Goal: Transaction & Acquisition: Purchase product/service

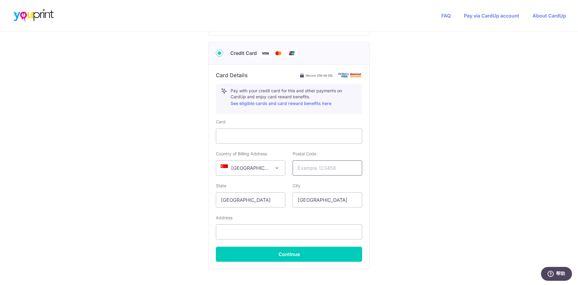
click at [308, 169] on input "text" at bounding box center [328, 167] width 70 height 15
type input "577178"
type input "#03-04"
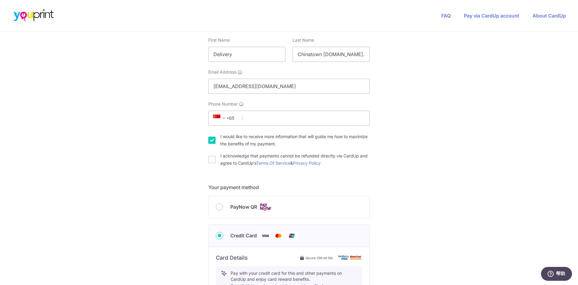
scroll to position [75, 0]
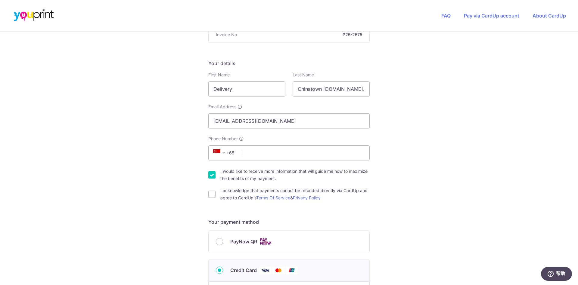
click at [208, 175] on input "I would like to receive more information that will guide me how to maximize the…" at bounding box center [211, 174] width 7 height 7
checkbox input "false"
click at [210, 196] on input "I acknowledge that payments cannot be refunded directly via CardUp and agree to…" at bounding box center [211, 193] width 7 height 7
checkbox input "true"
click at [272, 156] on input "Phone Number" at bounding box center [288, 152] width 161 height 15
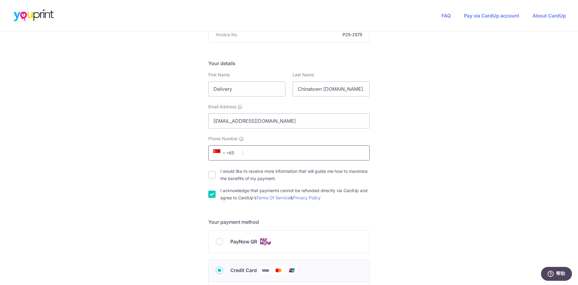
type input "87580806"
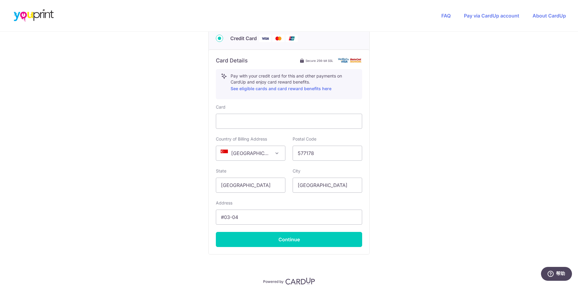
scroll to position [335, 0]
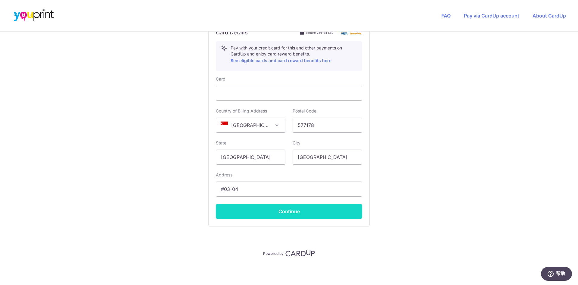
click at [335, 214] on button "Continue" at bounding box center [289, 211] width 146 height 15
type input "**** 5209"
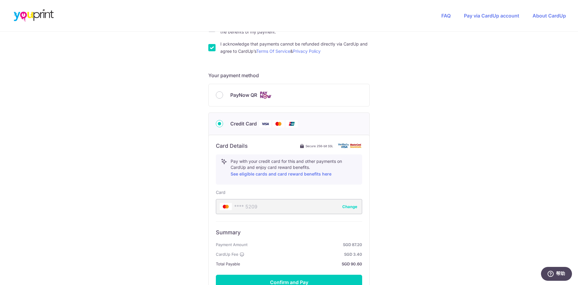
scroll to position [292, 0]
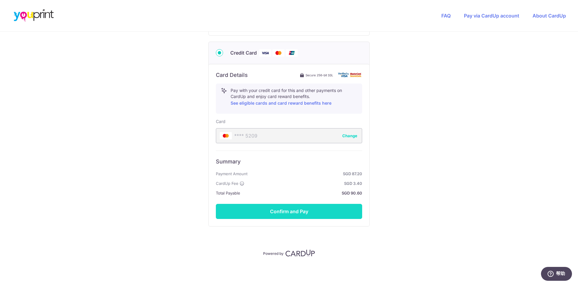
click at [335, 210] on button "Confirm and Pay" at bounding box center [289, 211] width 146 height 15
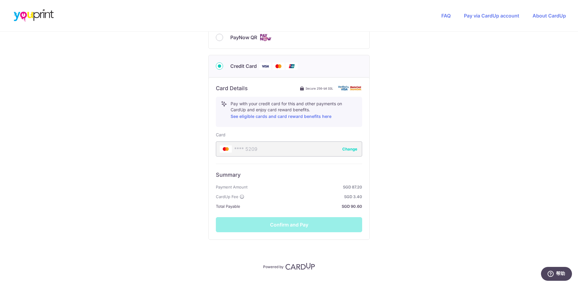
scroll to position [279, 0]
